Goal: Check status: Verify the current state of an ongoing process or item

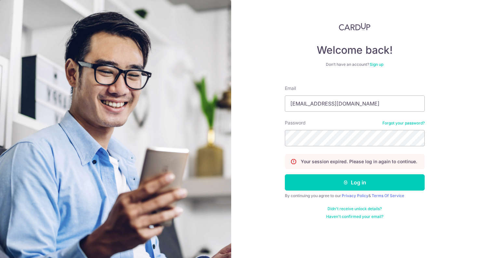
type input "[EMAIL_ADDRESS][DOMAIN_NAME]"
click at [355, 182] on button "Log in" at bounding box center [355, 182] width 140 height 16
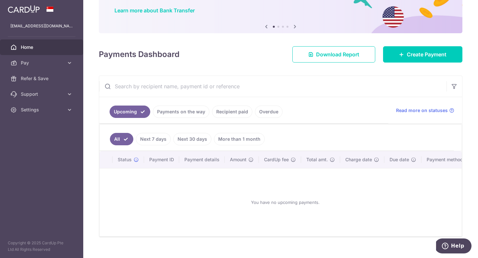
click at [193, 113] on link "Payments on the way" at bounding box center [181, 111] width 57 height 12
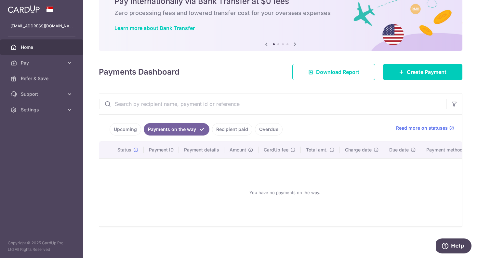
scroll to position [11, 0]
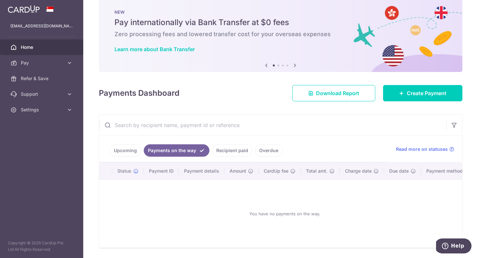
click at [229, 151] on link "Recipient paid" at bounding box center [232, 150] width 40 height 12
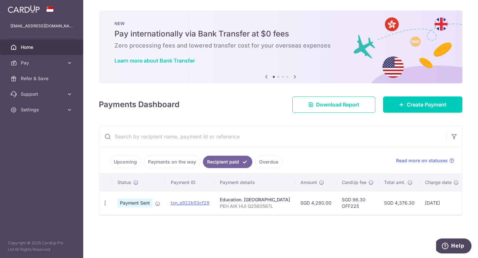
scroll to position [0, 0]
click at [195, 203] on link "txn_e922b53cf29" at bounding box center [190, 203] width 39 height 6
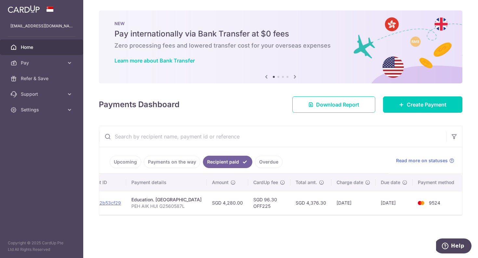
scroll to position [0, 113]
